Goal: Task Accomplishment & Management: Manage account settings

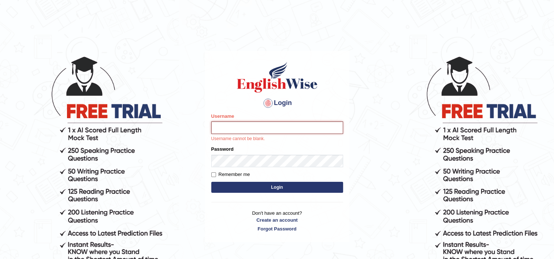
paste input "[PERSON_NAME]"
type input "[PERSON_NAME]"
click at [239, 123] on input "Username" at bounding box center [277, 128] width 132 height 12
type input "[PERSON_NAME]"
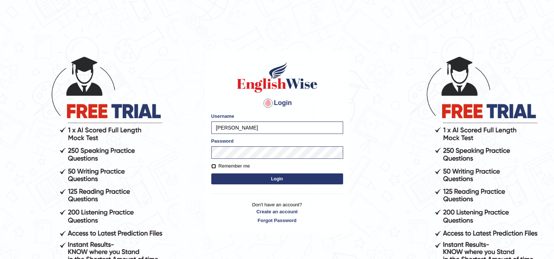
click at [212, 165] on input "Remember me" at bounding box center [213, 166] width 5 height 5
checkbox input "true"
click at [321, 180] on button "Login" at bounding box center [277, 179] width 132 height 11
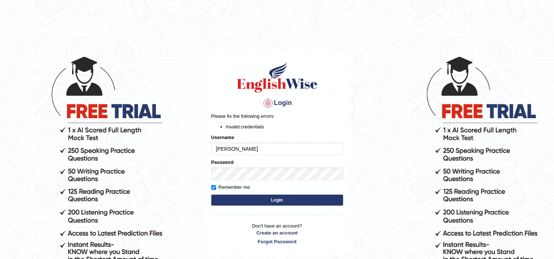
click at [253, 197] on button "Login" at bounding box center [277, 200] width 132 height 11
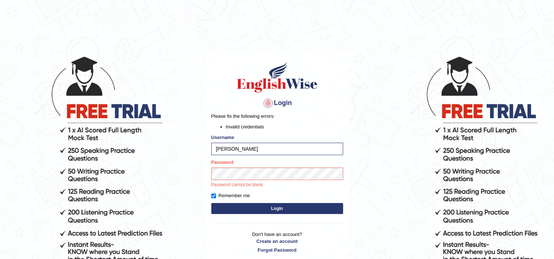
click at [295, 206] on button "Login" at bounding box center [277, 208] width 132 height 11
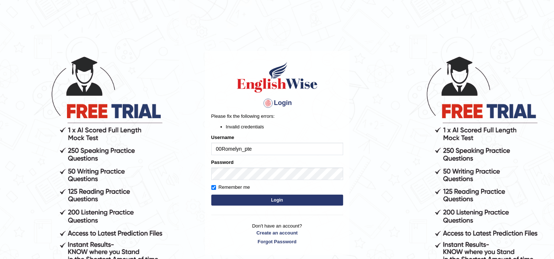
type input "00Romelyn_pte"
click at [211, 195] on button "Login" at bounding box center [277, 200] width 132 height 11
drag, startPoint x: 303, startPoint y: 265, endPoint x: 304, endPoint y: 272, distance: 7.0
click at [223, 149] on input "00Romelyn_pte" at bounding box center [277, 149] width 132 height 12
type input "[PERSON_NAME]"
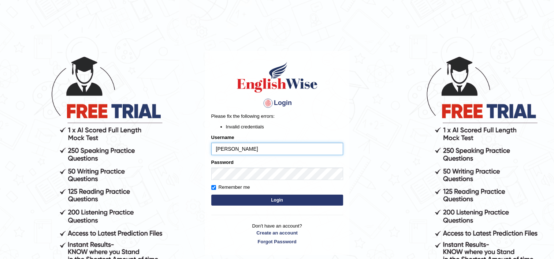
click at [211, 195] on button "Login" at bounding box center [277, 200] width 132 height 11
